Goal: Transaction & Acquisition: Purchase product/service

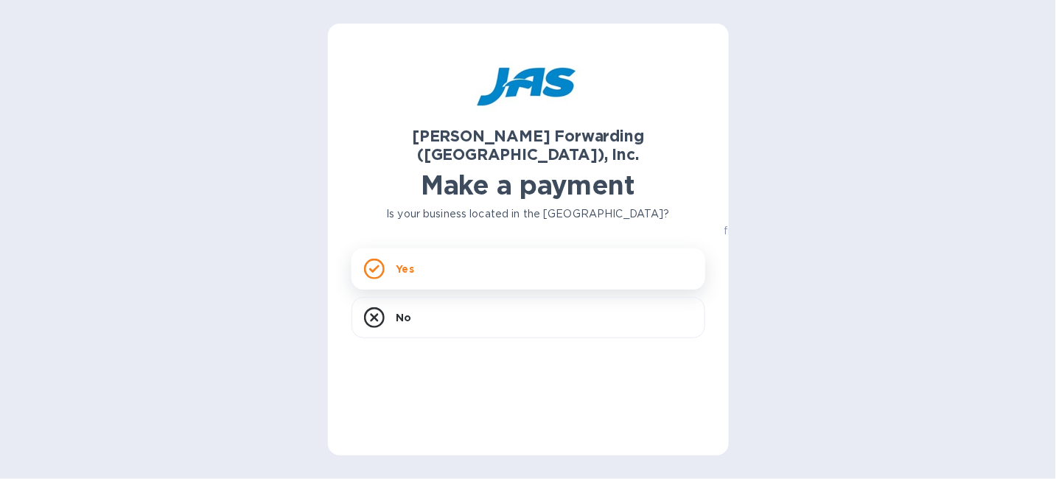
click at [405, 248] on div "Yes" at bounding box center [529, 268] width 354 height 41
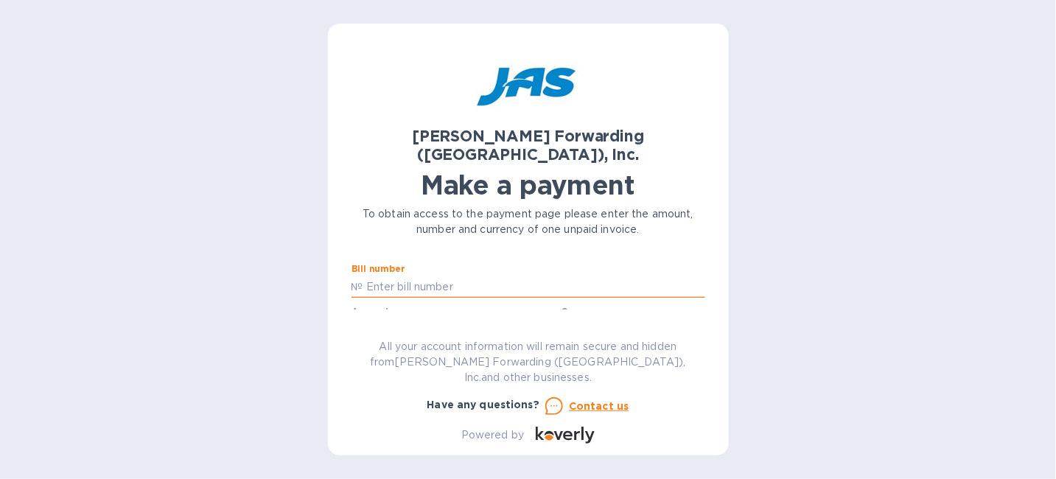
click at [426, 276] on input "text" at bounding box center [534, 287] width 342 height 22
type input "DEN503368568"
type input "645.00"
type input "Brunton International LLC"
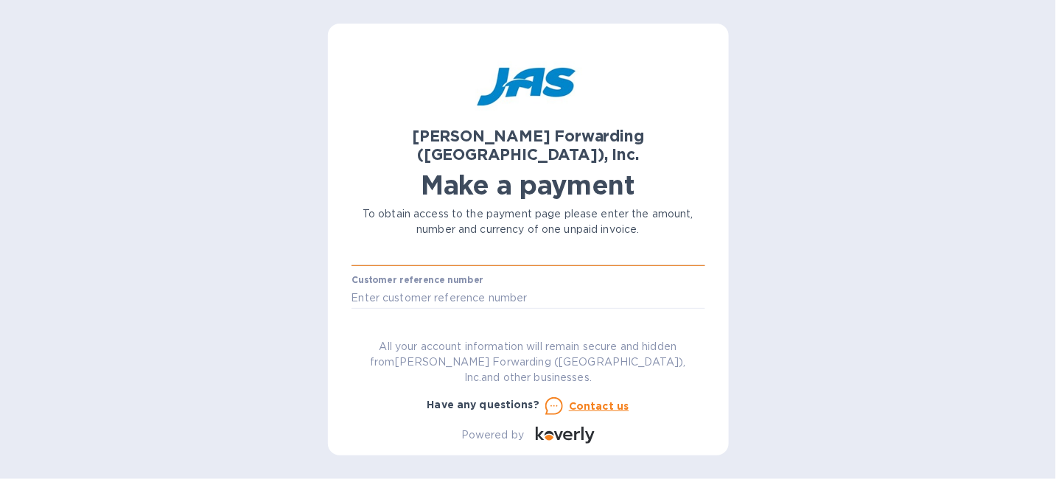
scroll to position [141, 0]
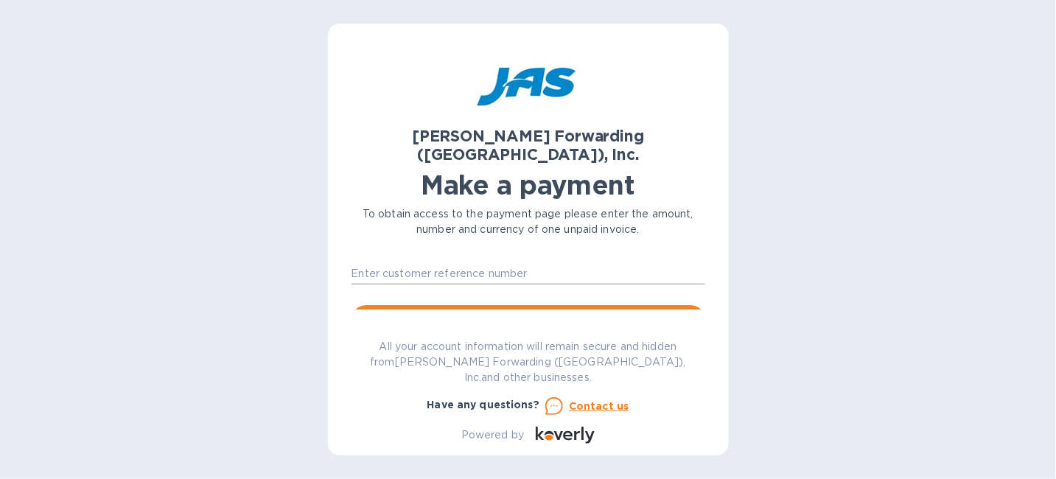
click at [490, 262] on input "text" at bounding box center [529, 273] width 354 height 22
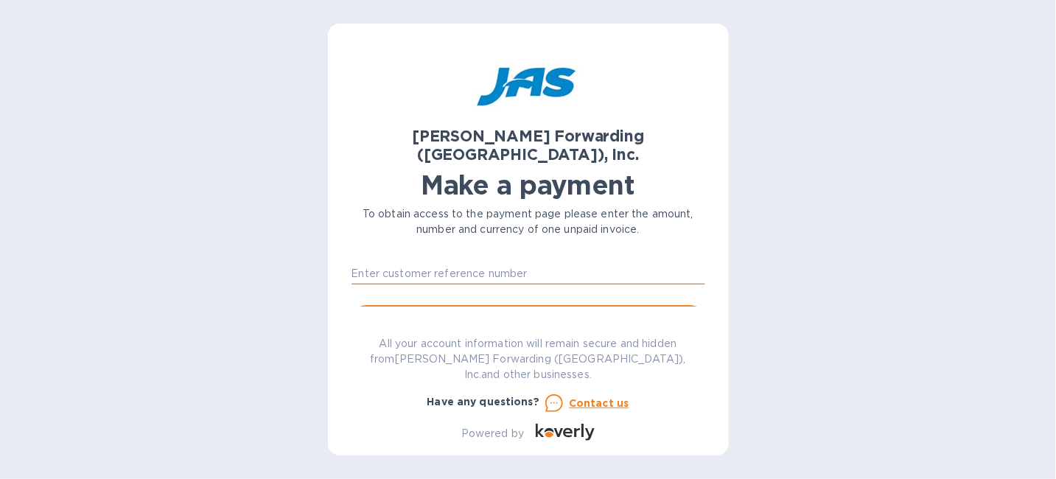
type input "BRUINTRIW"
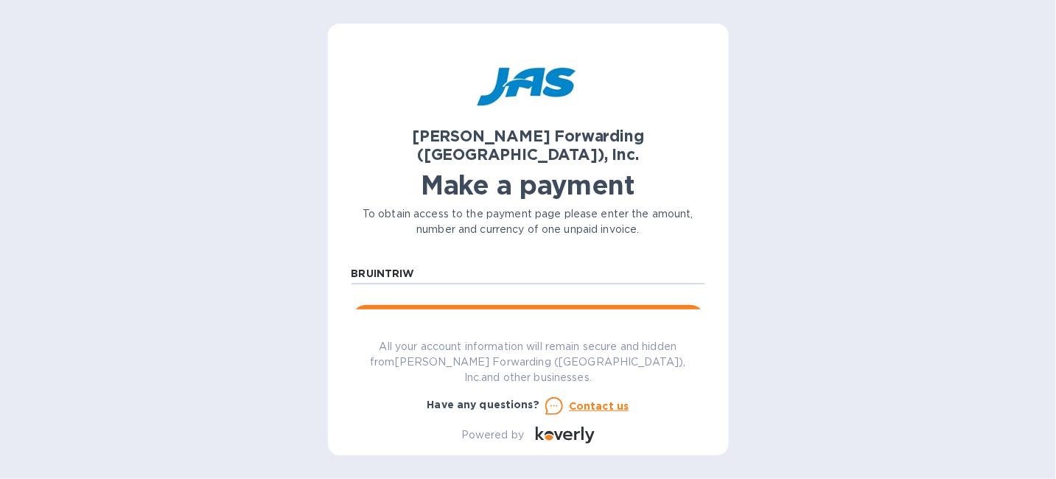
click at [507, 311] on span "Go to payment page" at bounding box center [528, 320] width 330 height 18
